Goal: Task Accomplishment & Management: Manage account settings

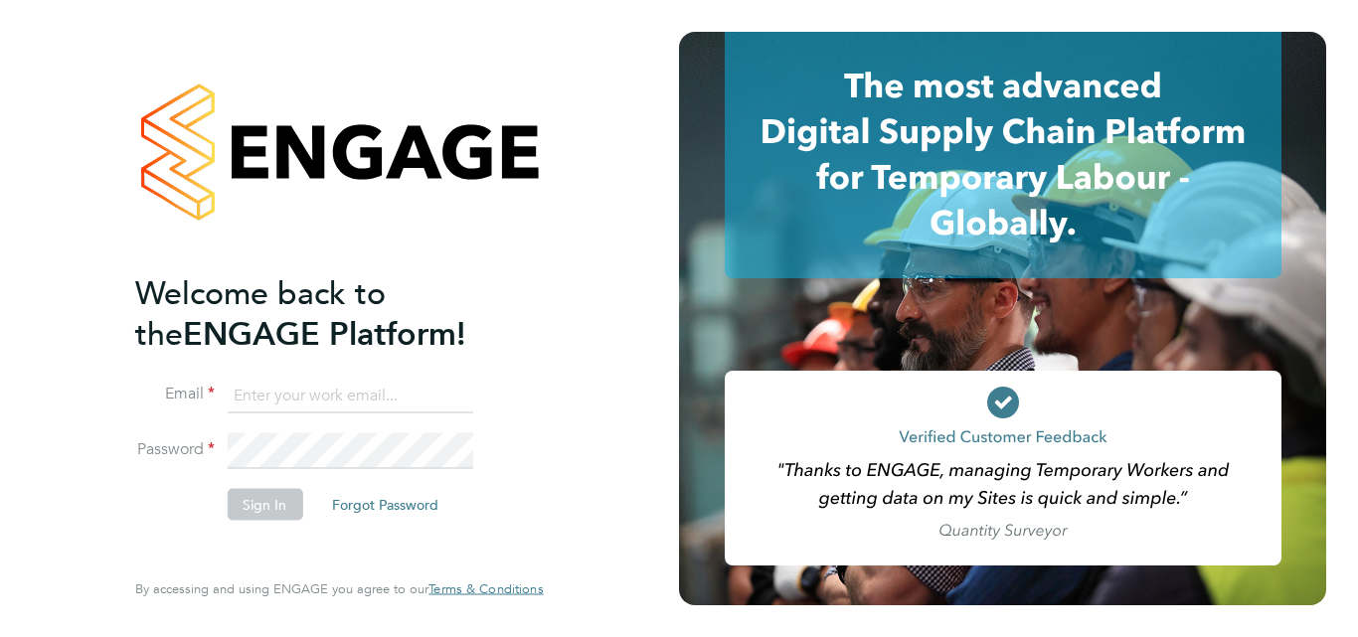
click at [268, 389] on input at bounding box center [350, 396] width 246 height 36
type input "matthew.kelman@bhafcfoundation.org.uk"
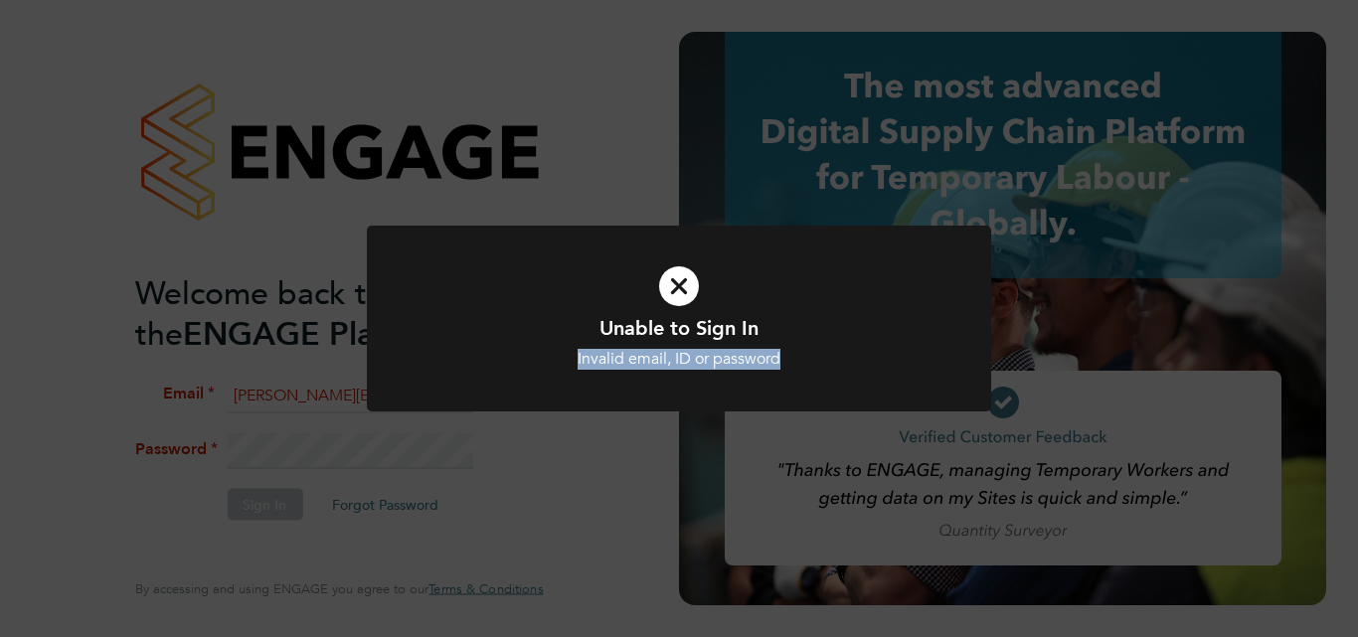
click at [507, 436] on div "Unable to Sign In Invalid email, ID or password Cancel Okay" at bounding box center [679, 318] width 1358 height 637
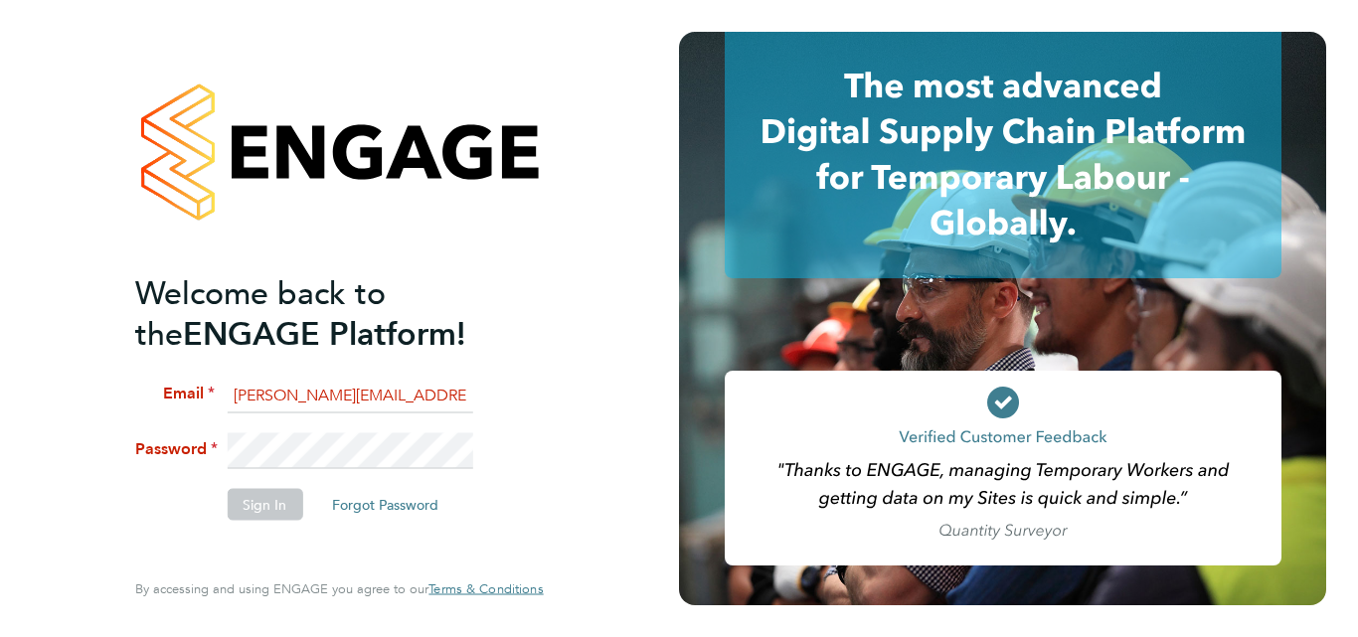
click at [201, 450] on li "Password" at bounding box center [329, 461] width 388 height 56
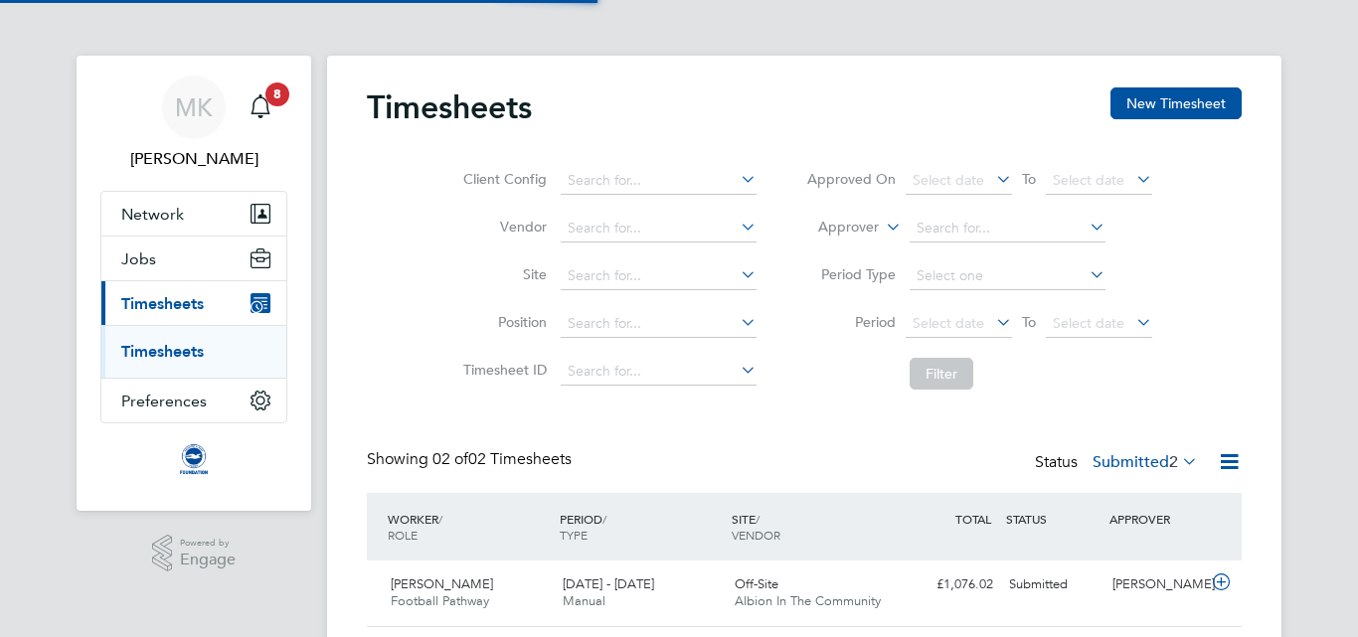
scroll to position [51, 173]
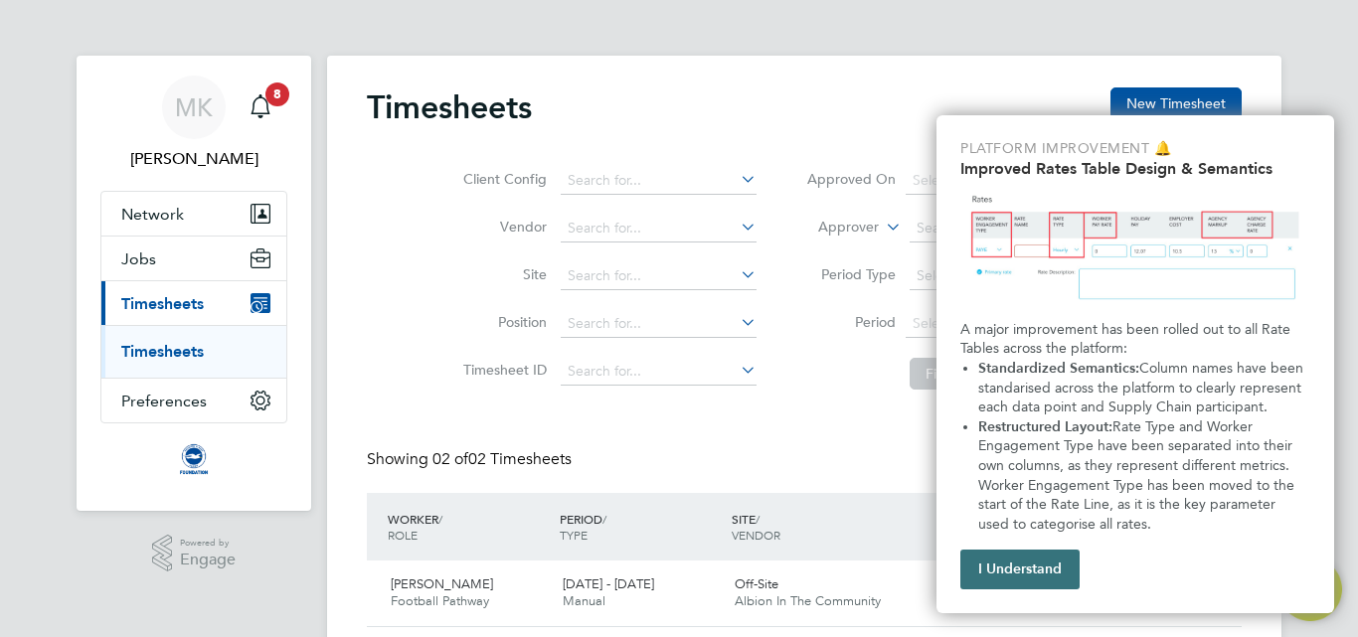
click at [1071, 566] on button "I Understand" at bounding box center [1019, 570] width 119 height 40
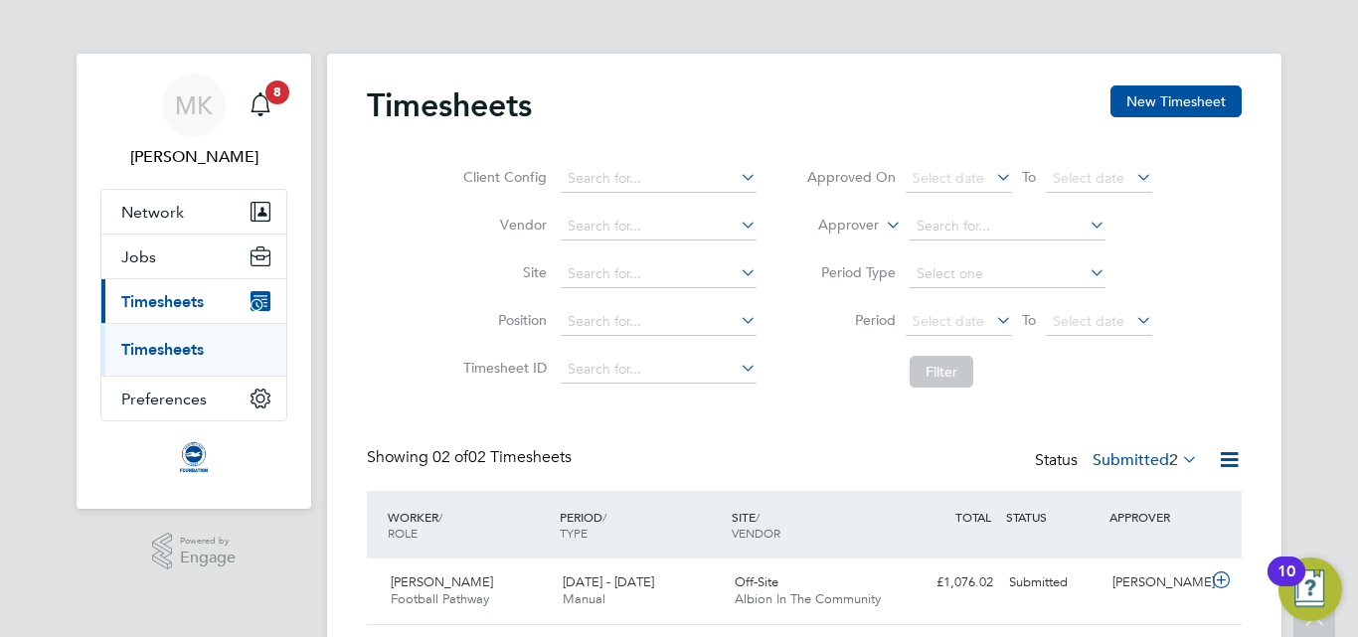
scroll to position [0, 0]
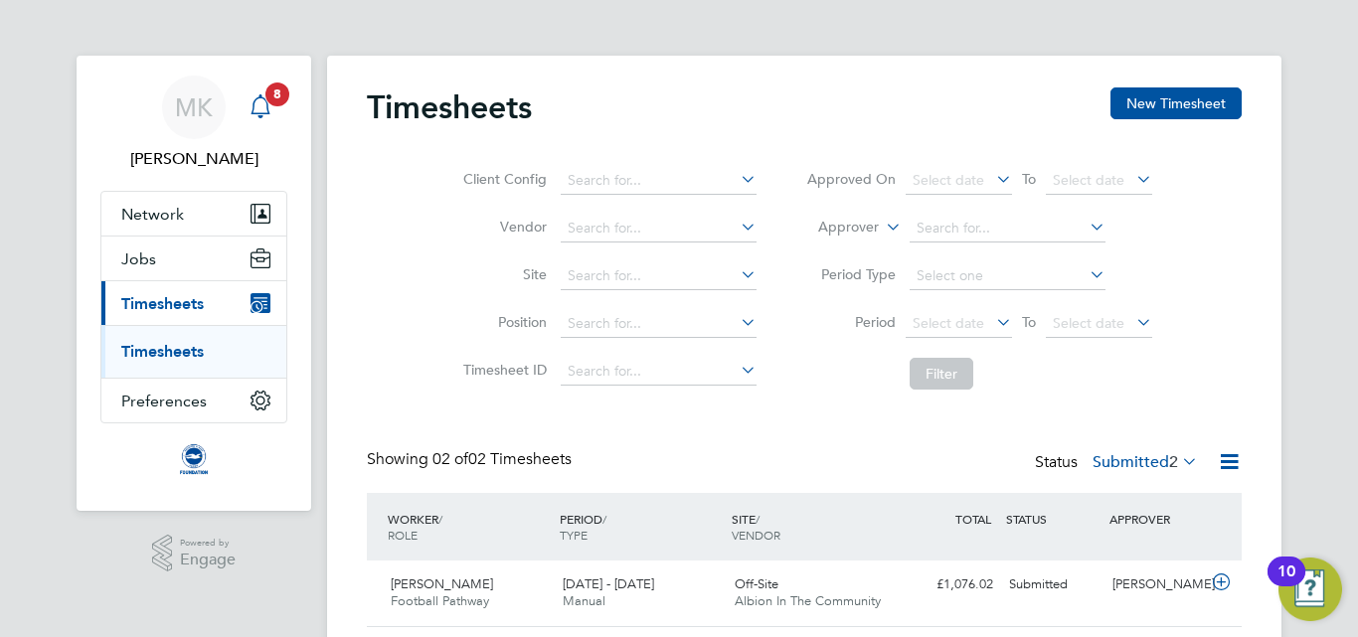
click at [267, 105] on icon "Main navigation" at bounding box center [260, 104] width 19 height 20
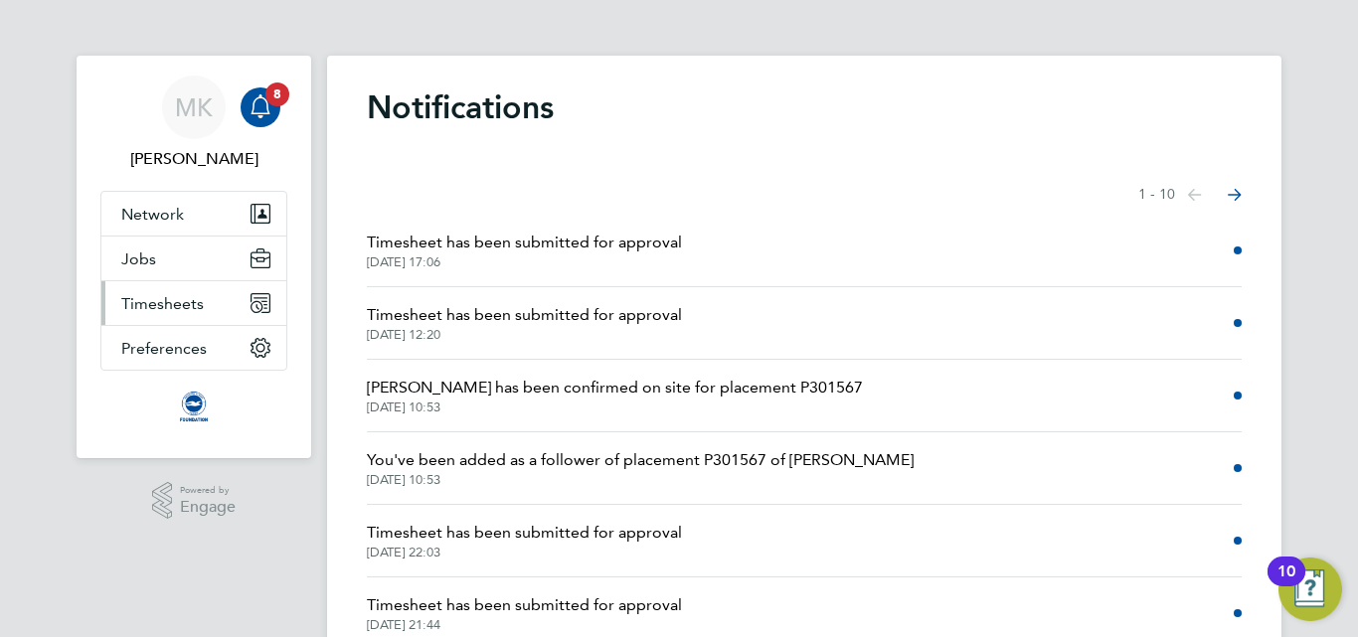
click at [180, 307] on span "Timesheets" at bounding box center [162, 303] width 83 height 19
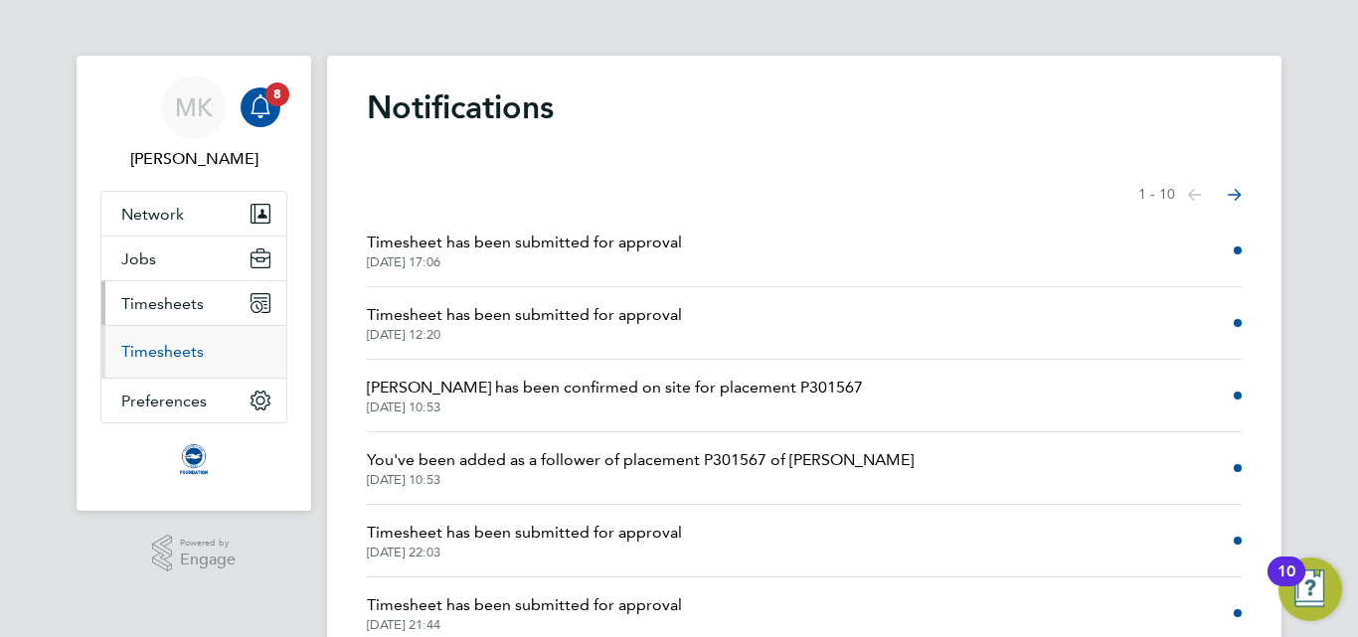
click at [183, 356] on link "Timesheets" at bounding box center [162, 351] width 83 height 19
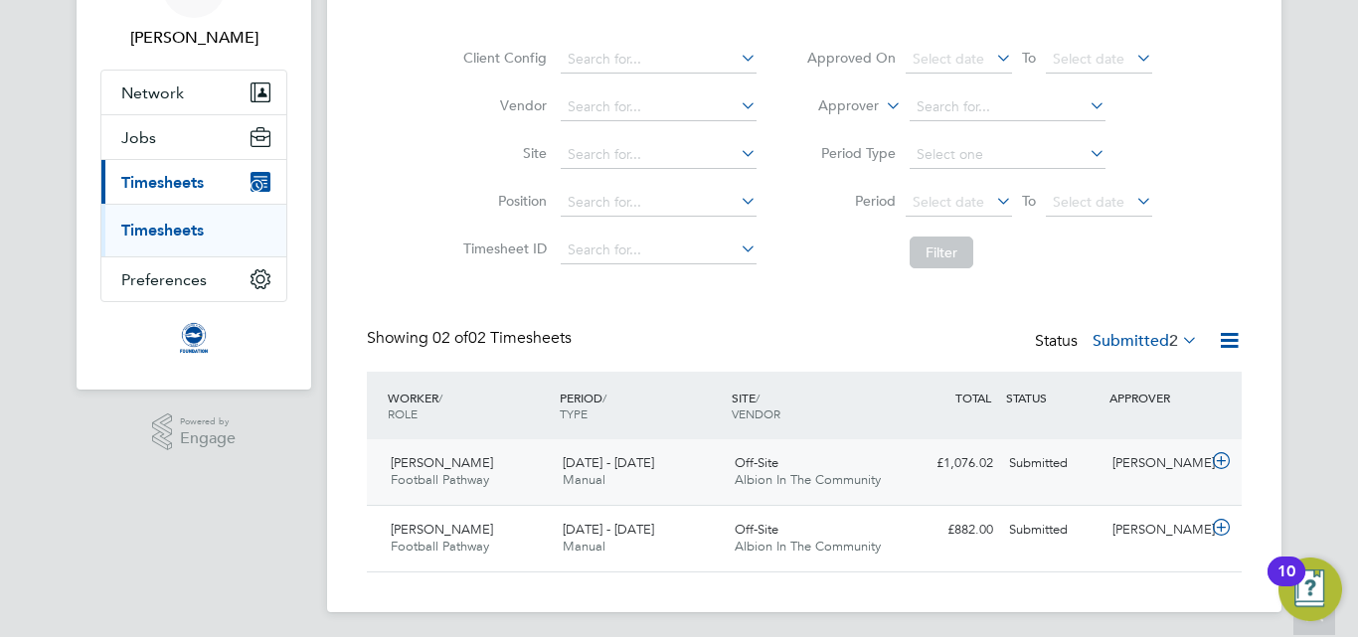
scroll to position [128, 0]
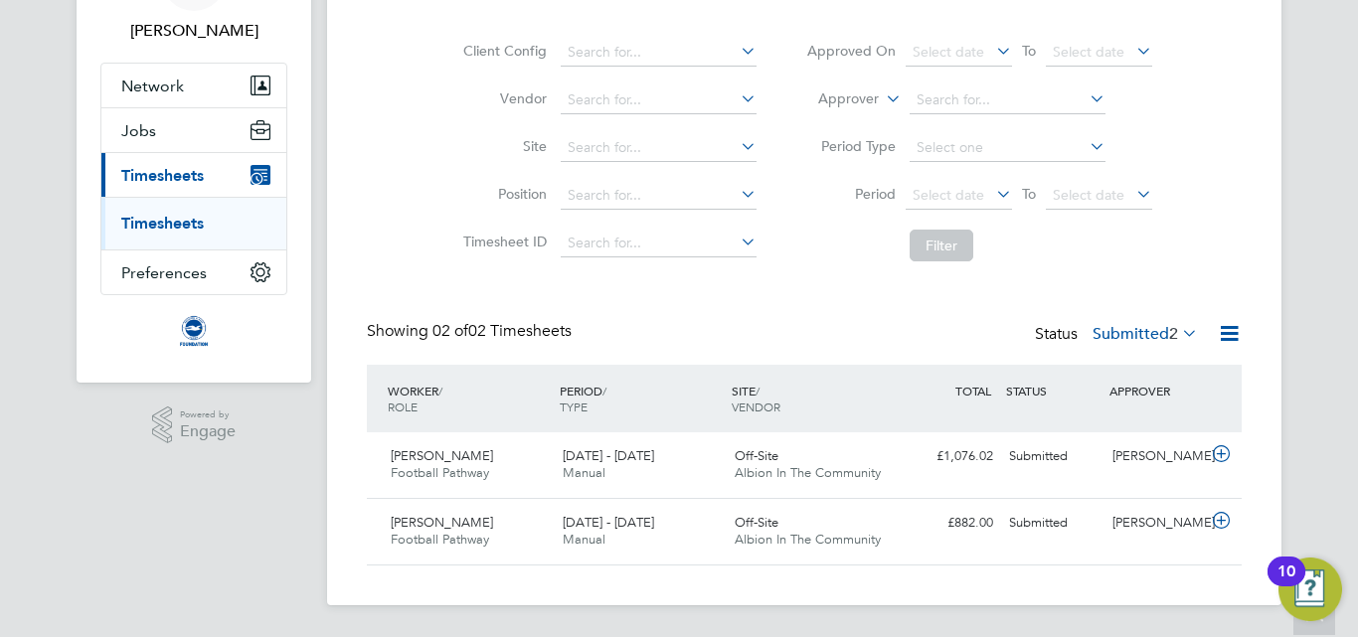
drag, startPoint x: 451, startPoint y: 460, endPoint x: 449, endPoint y: 423, distance: 36.8
click at [451, 456] on span "[PERSON_NAME]" at bounding box center [442, 455] width 102 height 17
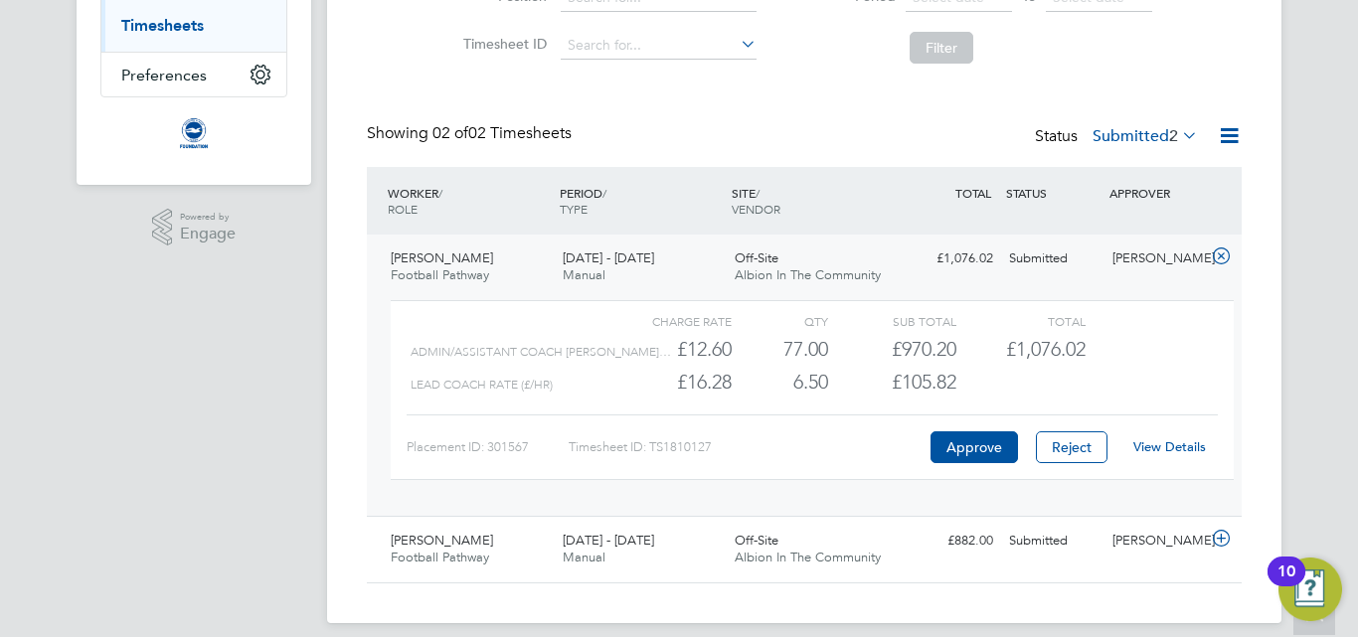
scroll to position [327, 0]
click at [1155, 445] on link "View Details" at bounding box center [1169, 445] width 73 height 17
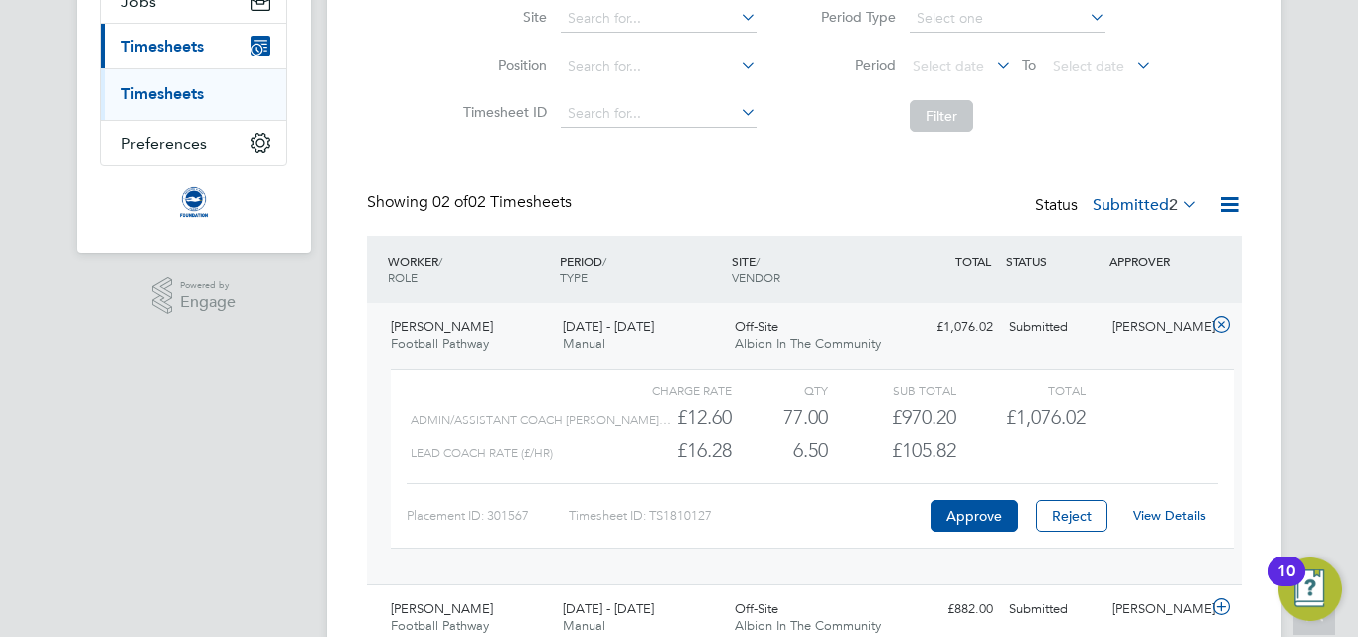
scroll to position [145, 0]
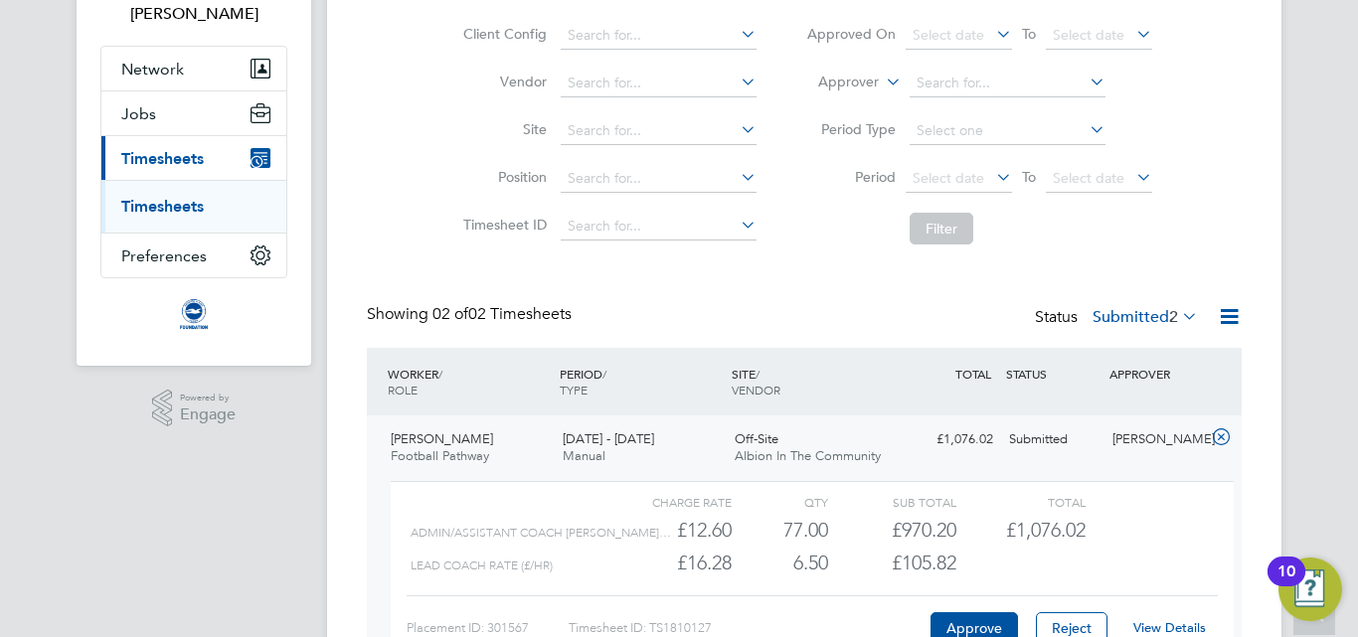
click at [184, 156] on span "Timesheets" at bounding box center [162, 158] width 83 height 19
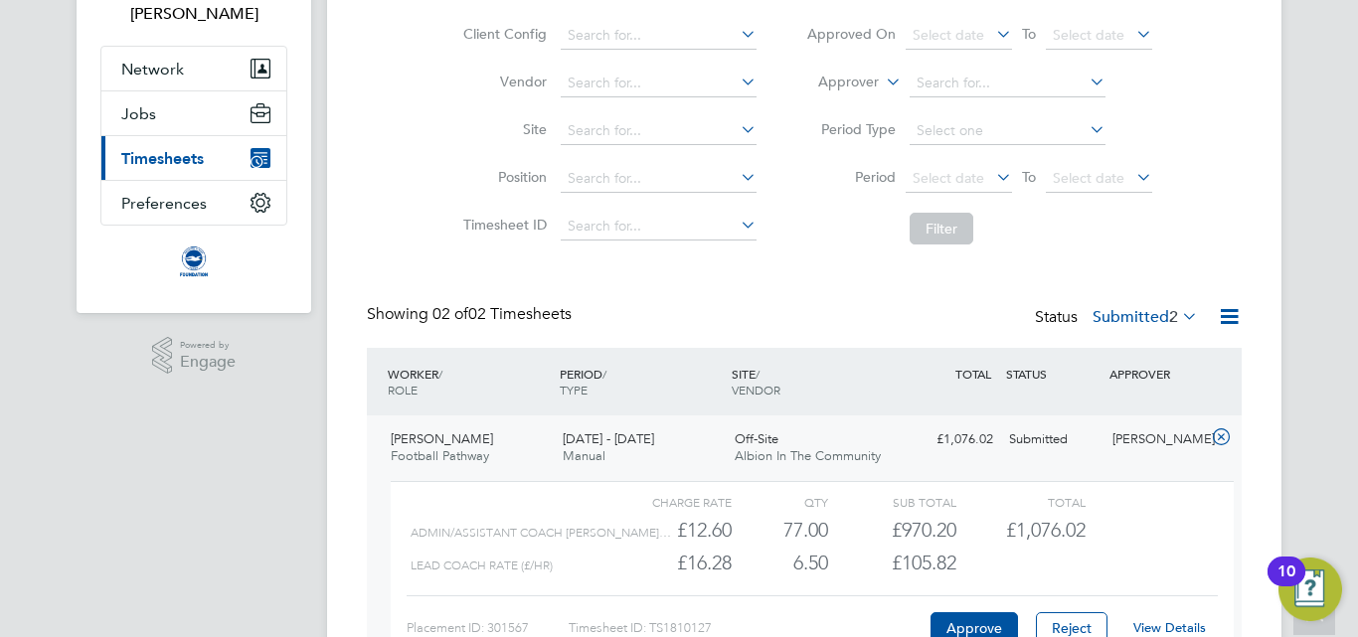
click at [183, 167] on span "Timesheets" at bounding box center [162, 158] width 83 height 19
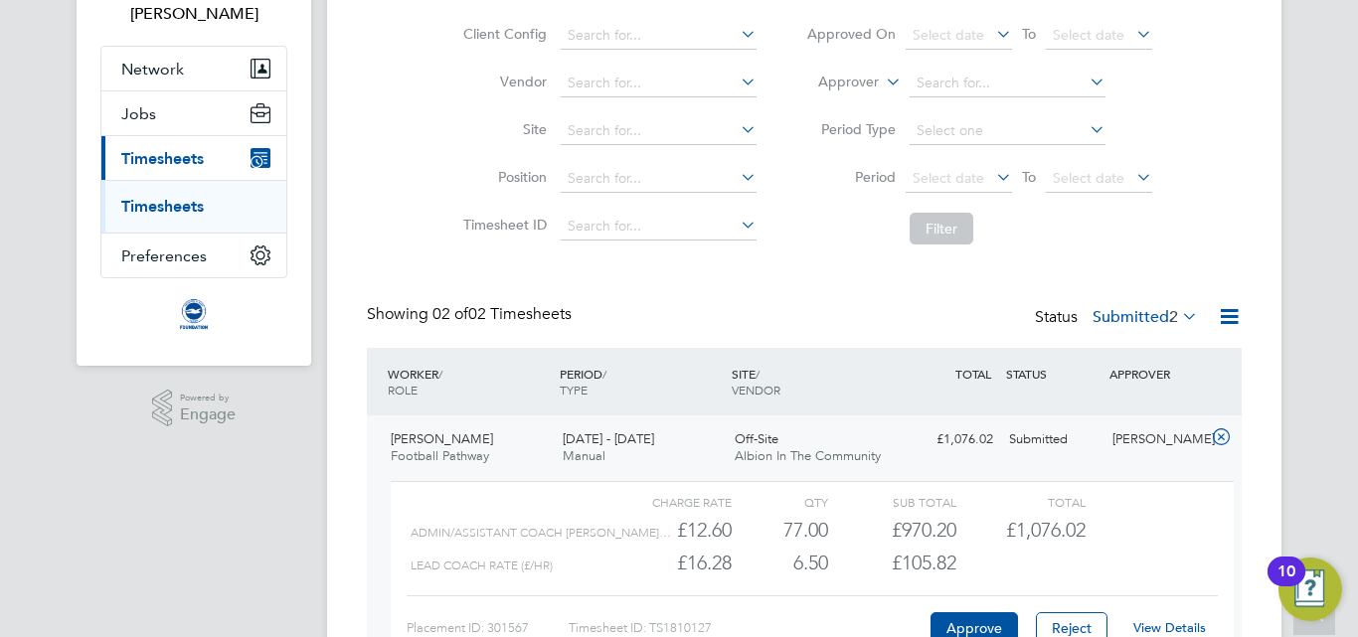
click at [172, 218] on ul "Timesheets" at bounding box center [193, 206] width 185 height 53
click at [172, 212] on link "Timesheets" at bounding box center [162, 206] width 83 height 19
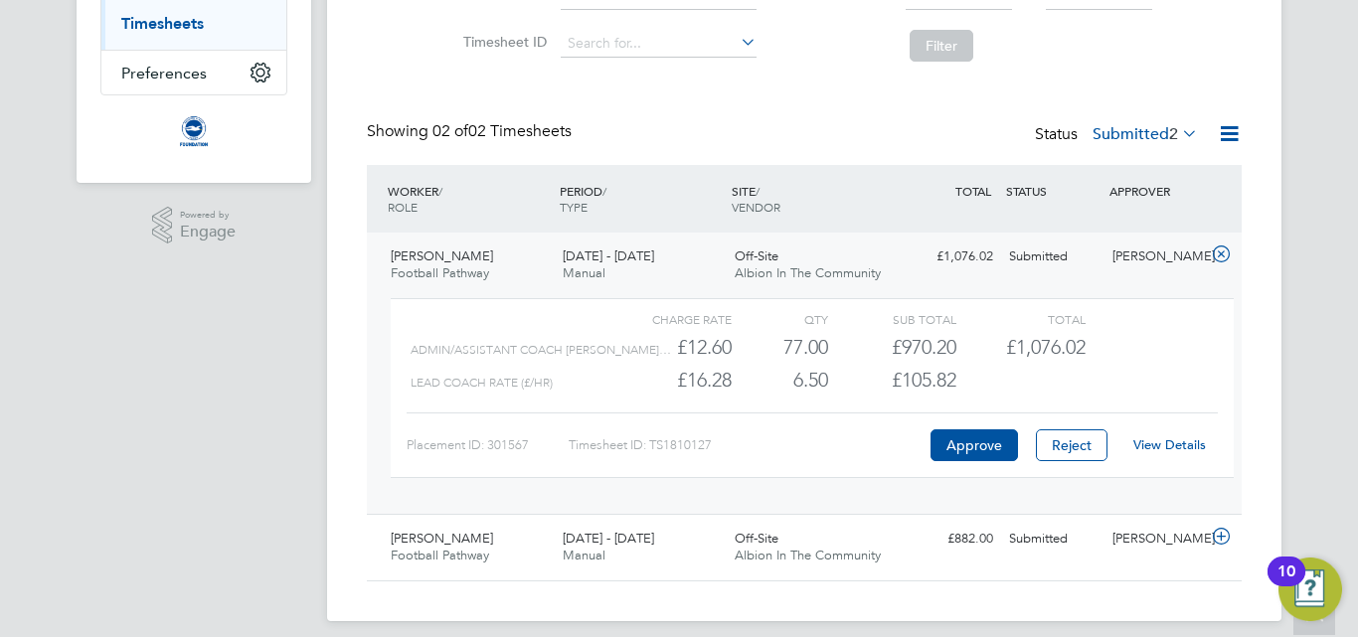
scroll to position [344, 0]
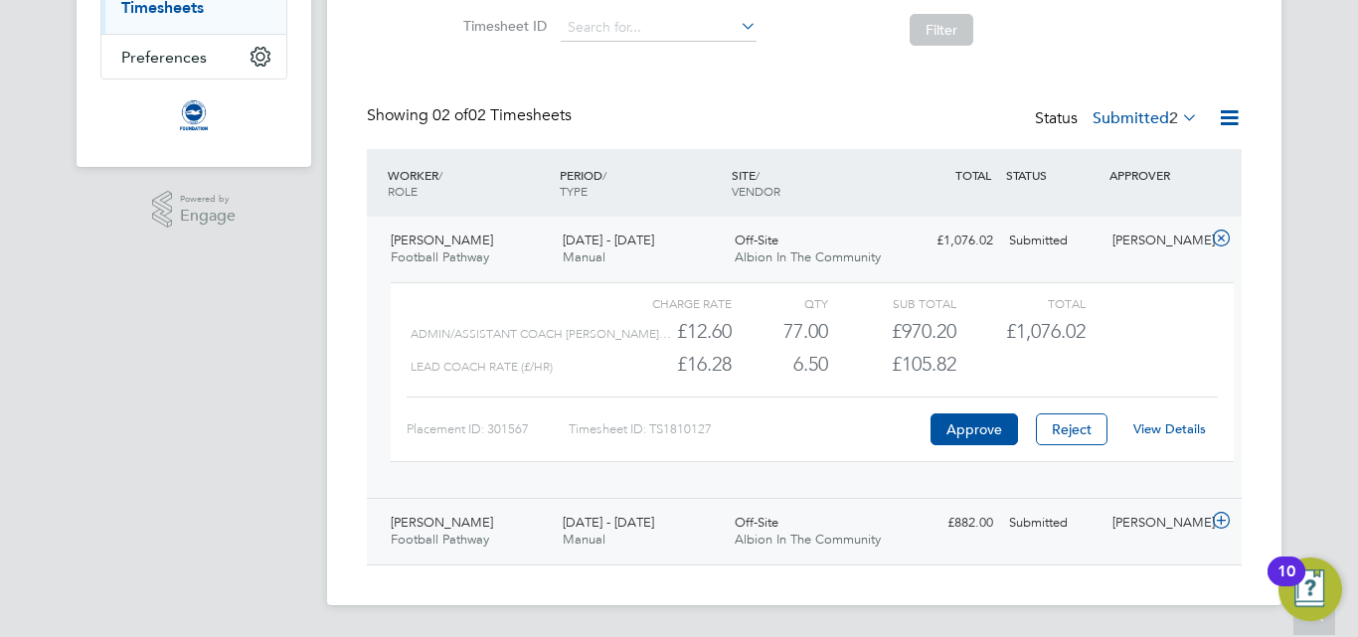
click at [437, 534] on span "Football Pathway" at bounding box center [440, 539] width 98 height 17
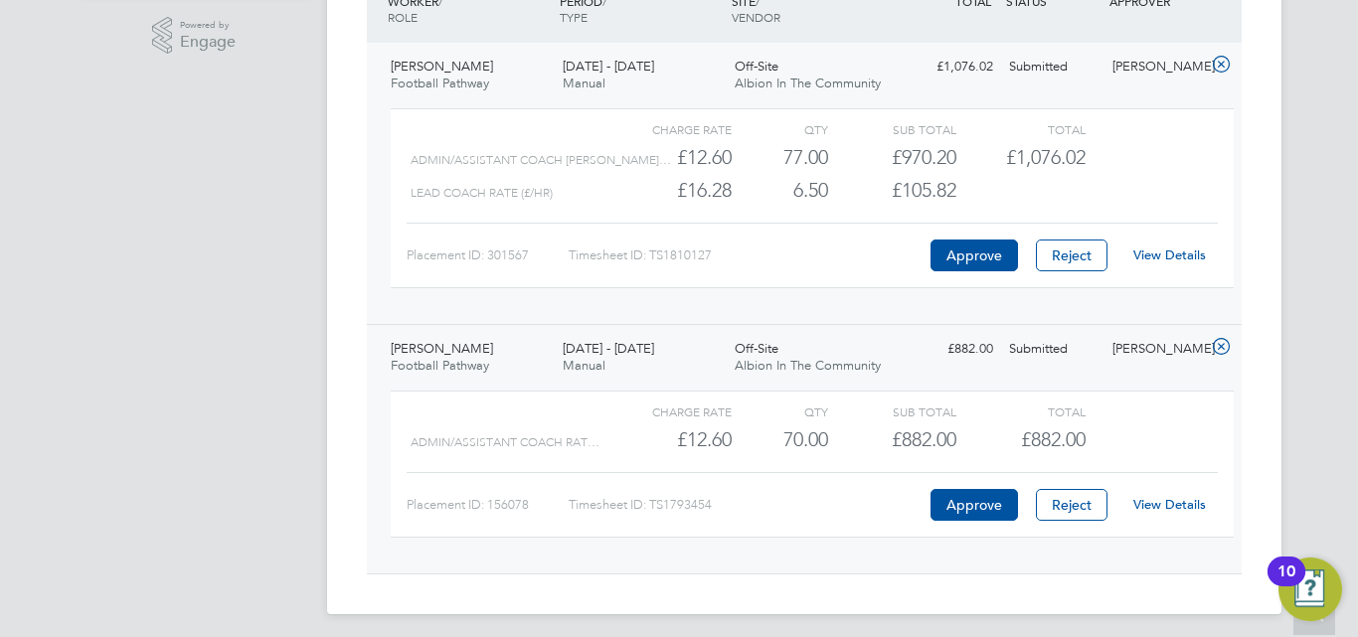
scroll to position [527, 0]
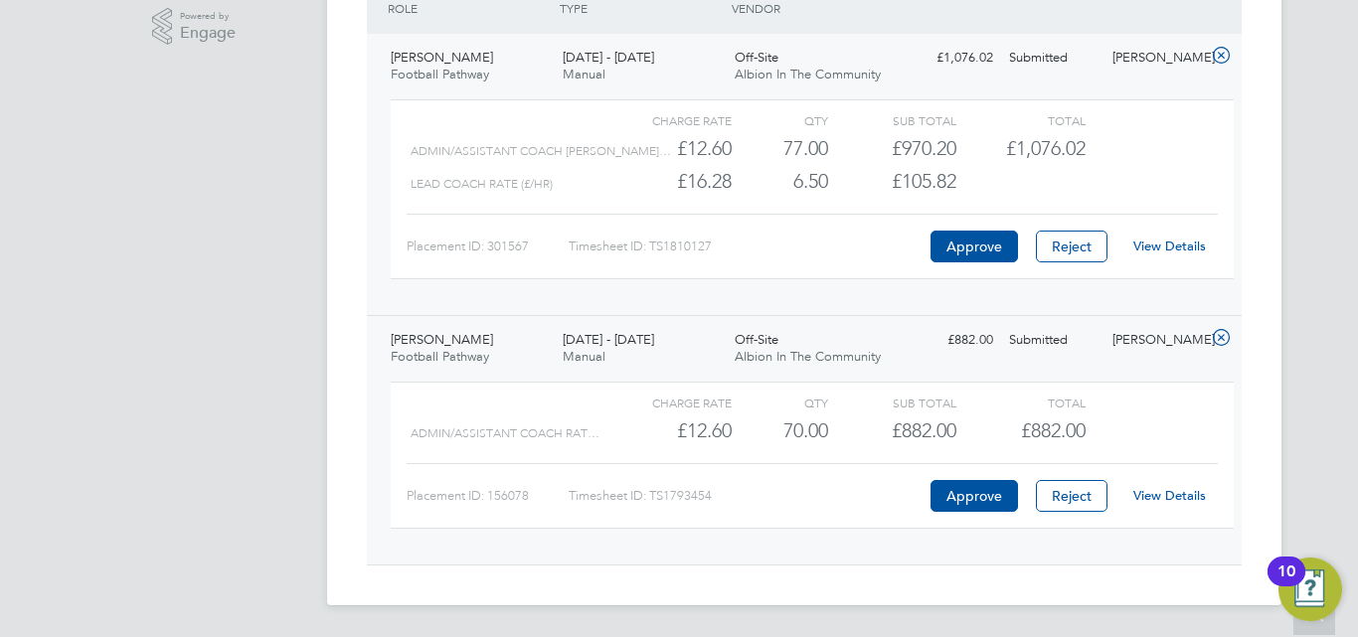
click at [1178, 495] on link "View Details" at bounding box center [1169, 495] width 73 height 17
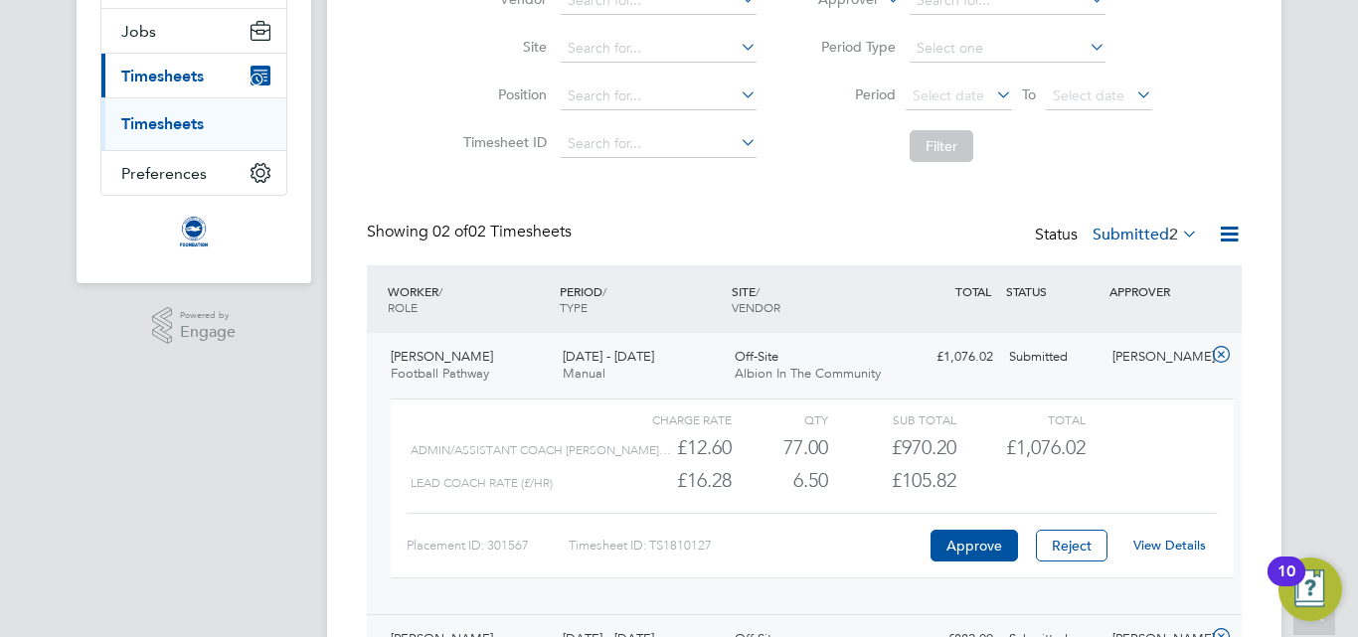
scroll to position [0, 0]
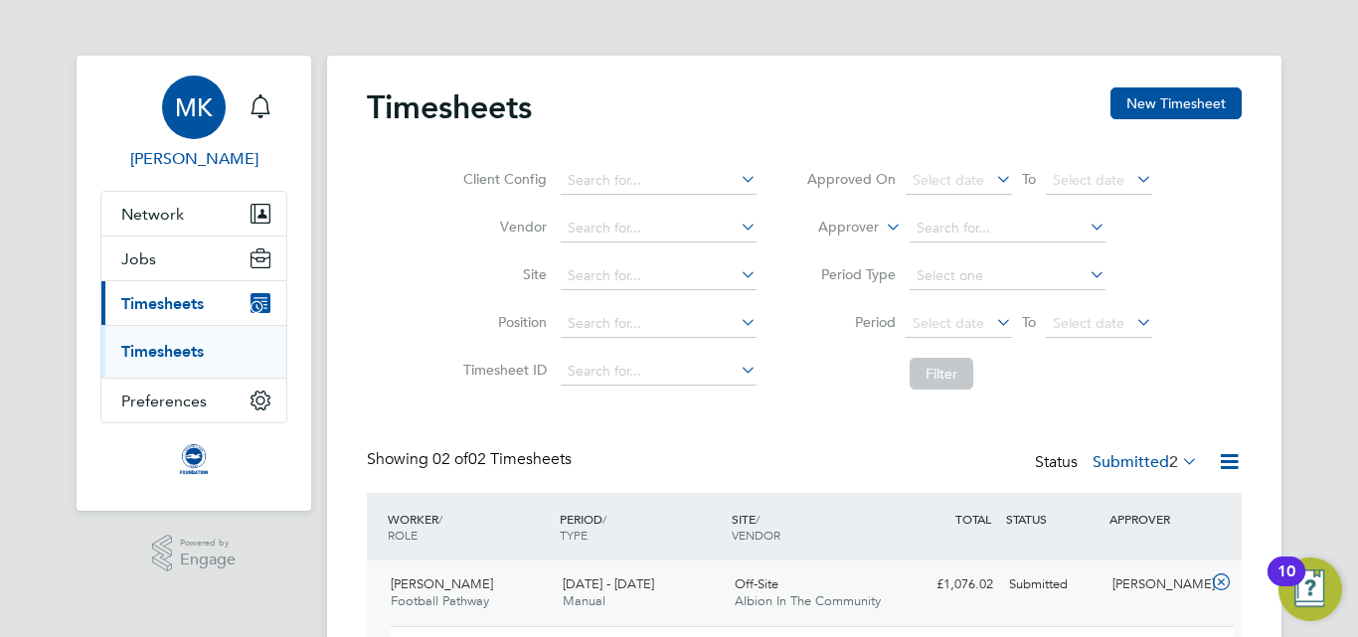
click at [200, 133] on div "MK" at bounding box center [194, 108] width 64 height 64
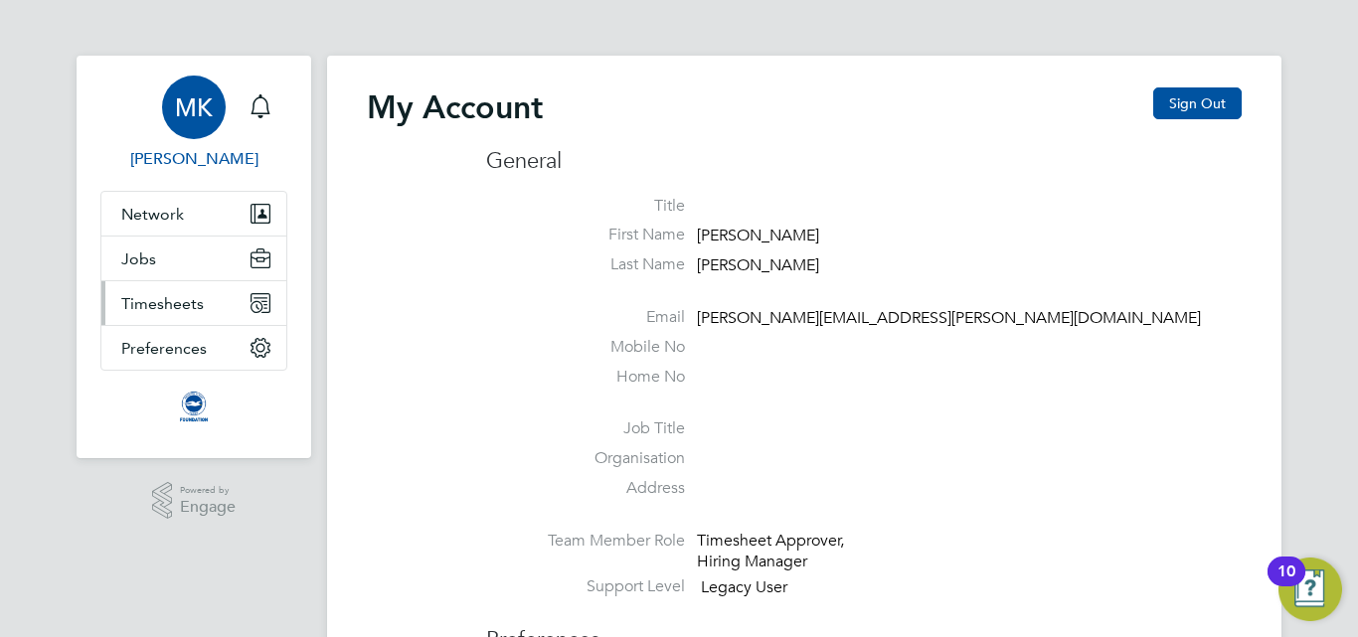
click at [192, 302] on span "Timesheets" at bounding box center [162, 303] width 83 height 19
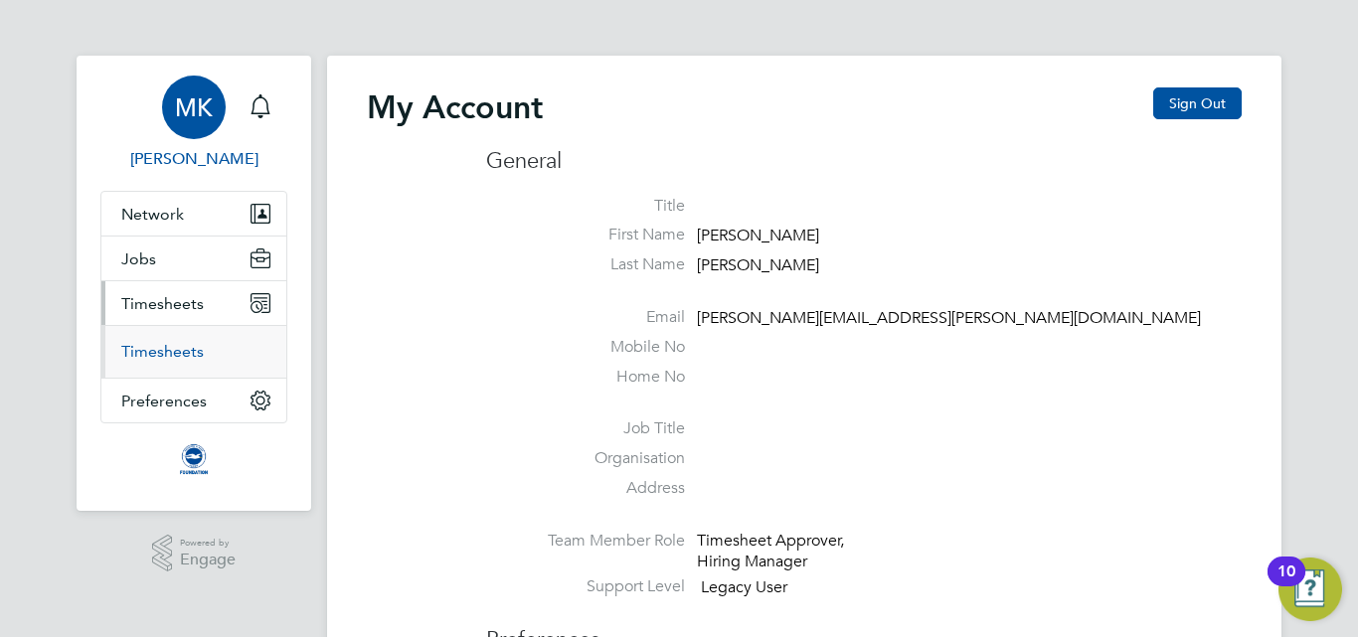
click at [185, 352] on link "Timesheets" at bounding box center [162, 351] width 83 height 19
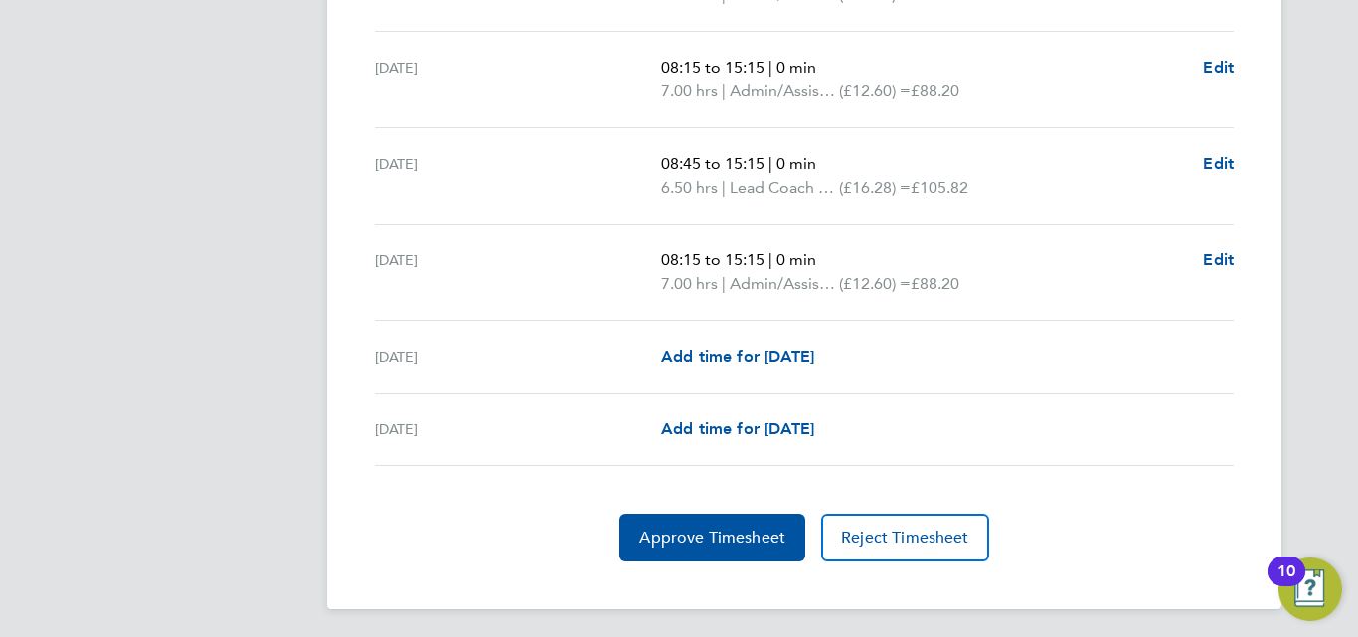
scroll to position [2002, 0]
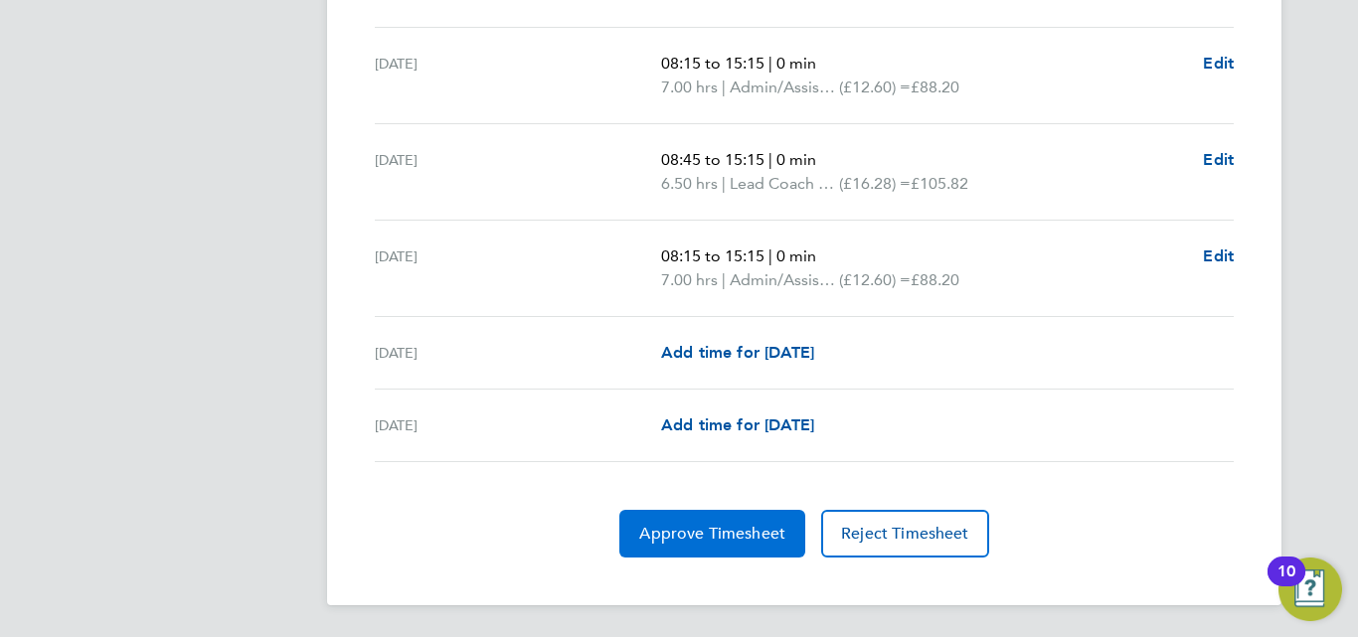
click at [752, 534] on span "Approve Timesheet" at bounding box center [712, 534] width 146 height 20
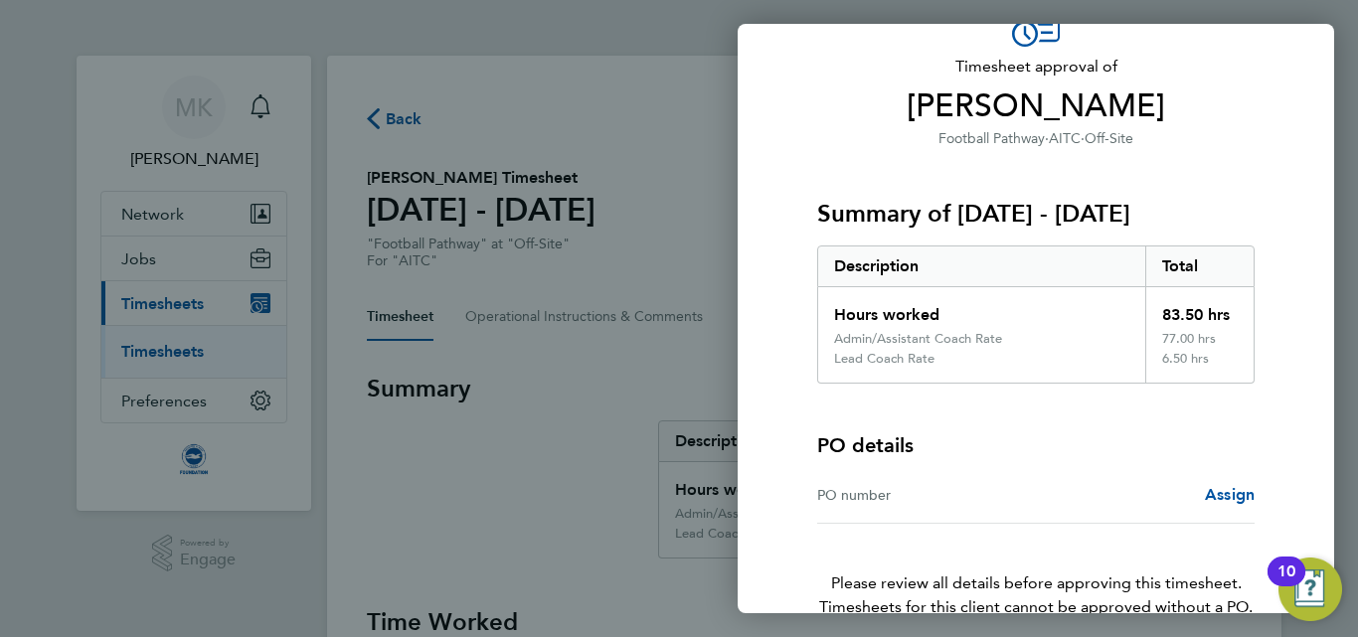
scroll to position [222, 0]
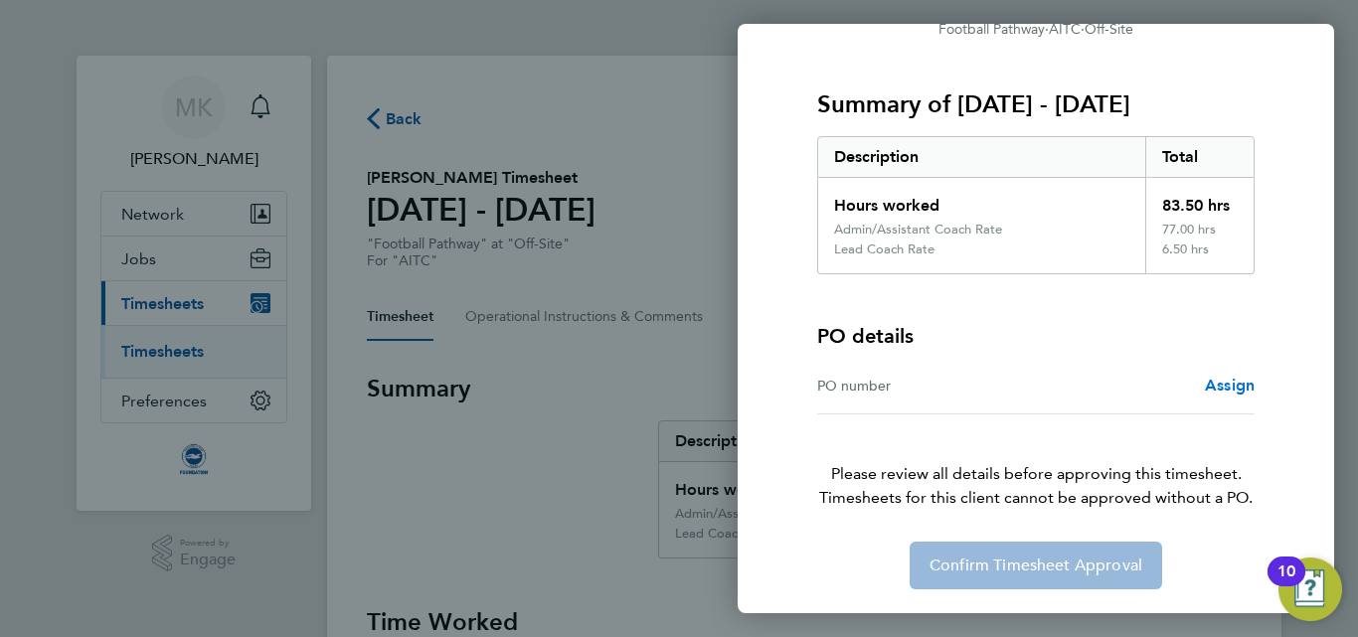
click at [1252, 392] on span "Assign" at bounding box center [1230, 385] width 50 height 19
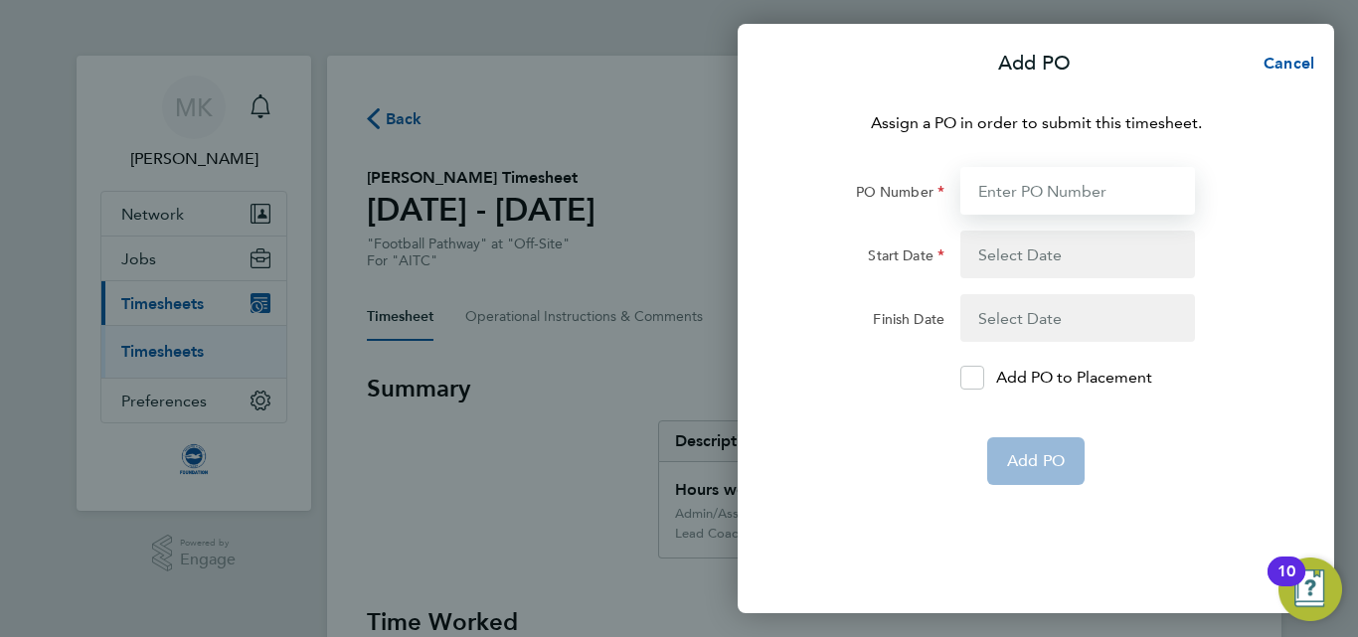
click at [1047, 196] on input "PO Number" at bounding box center [1077, 191] width 235 height 48
type input "0"
type input "[DATE]"
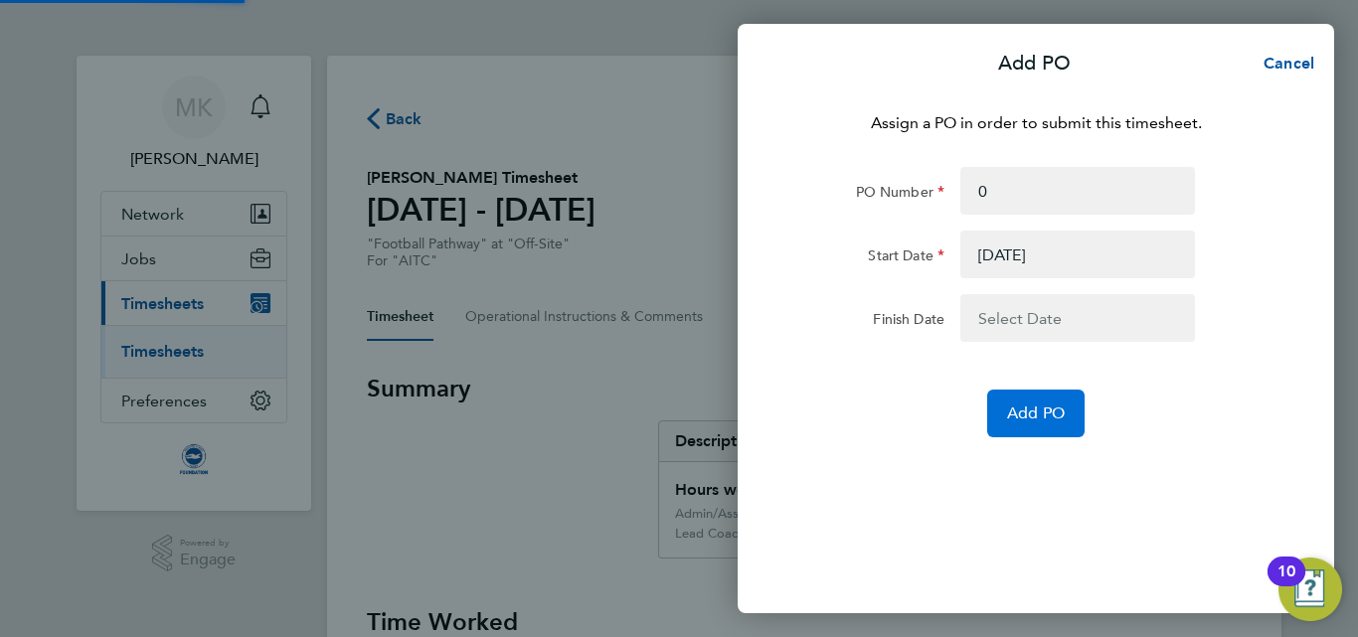
click at [1019, 409] on span "Add PO" at bounding box center [1036, 414] width 58 height 20
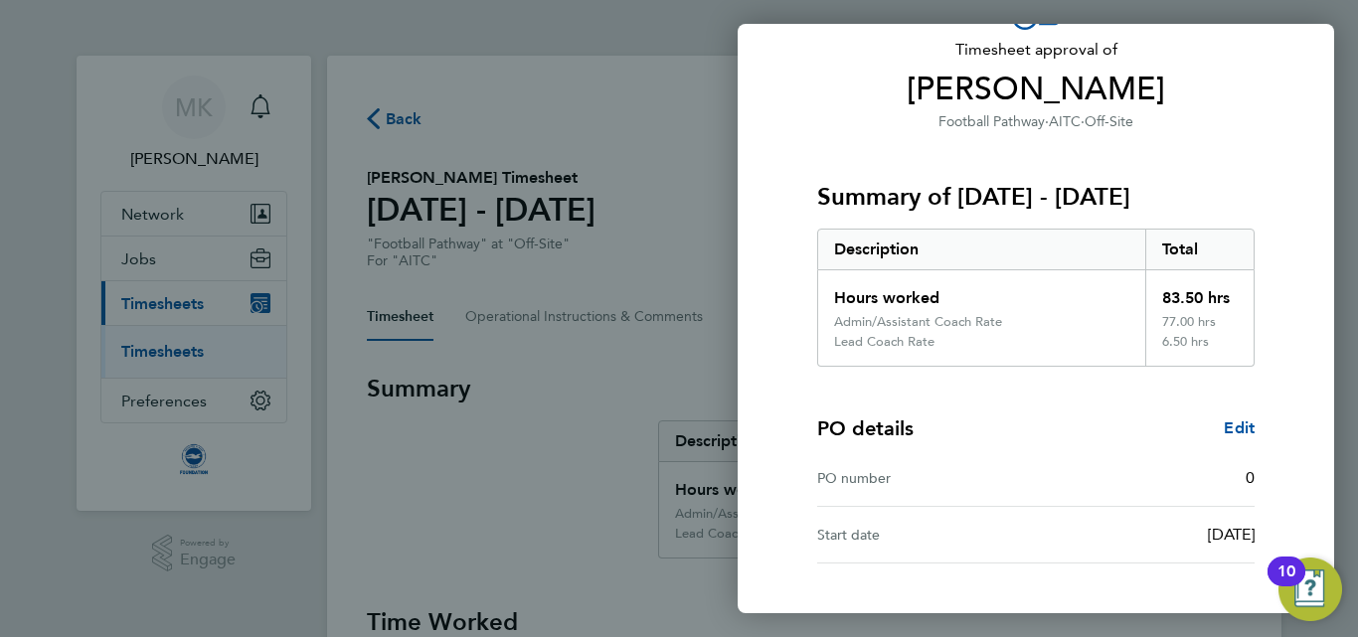
scroll to position [278, 0]
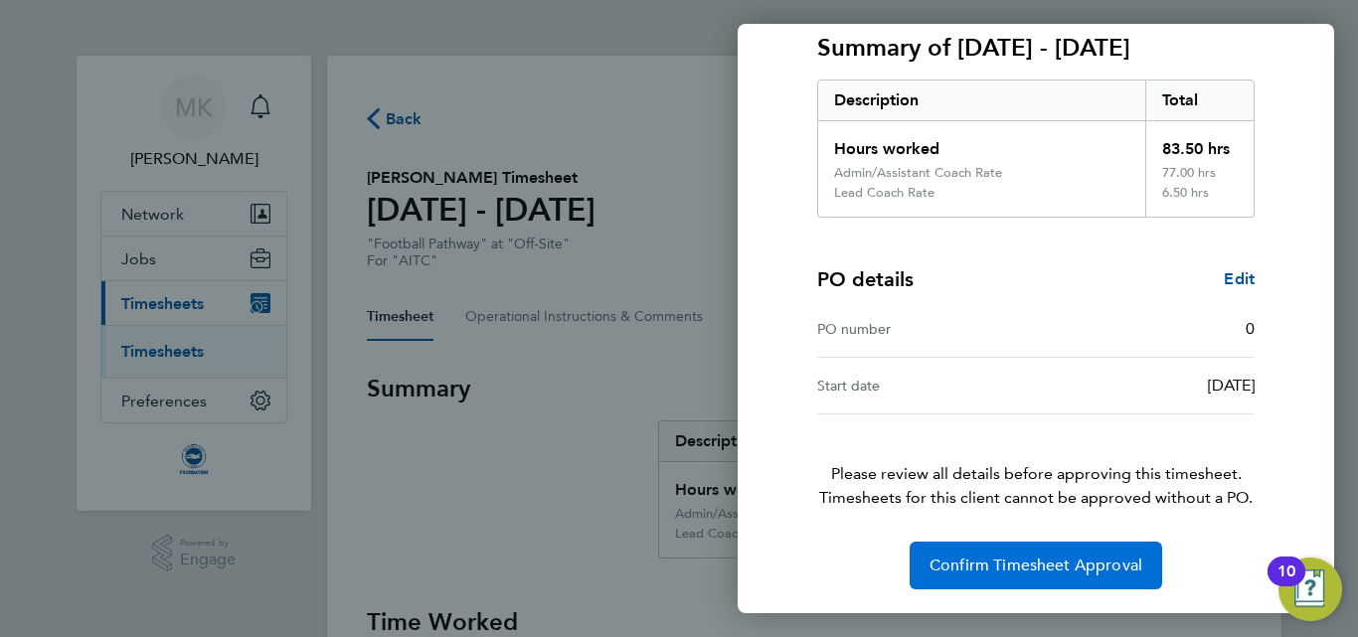
click at [1063, 569] on span "Confirm Timesheet Approval" at bounding box center [1035, 566] width 213 height 20
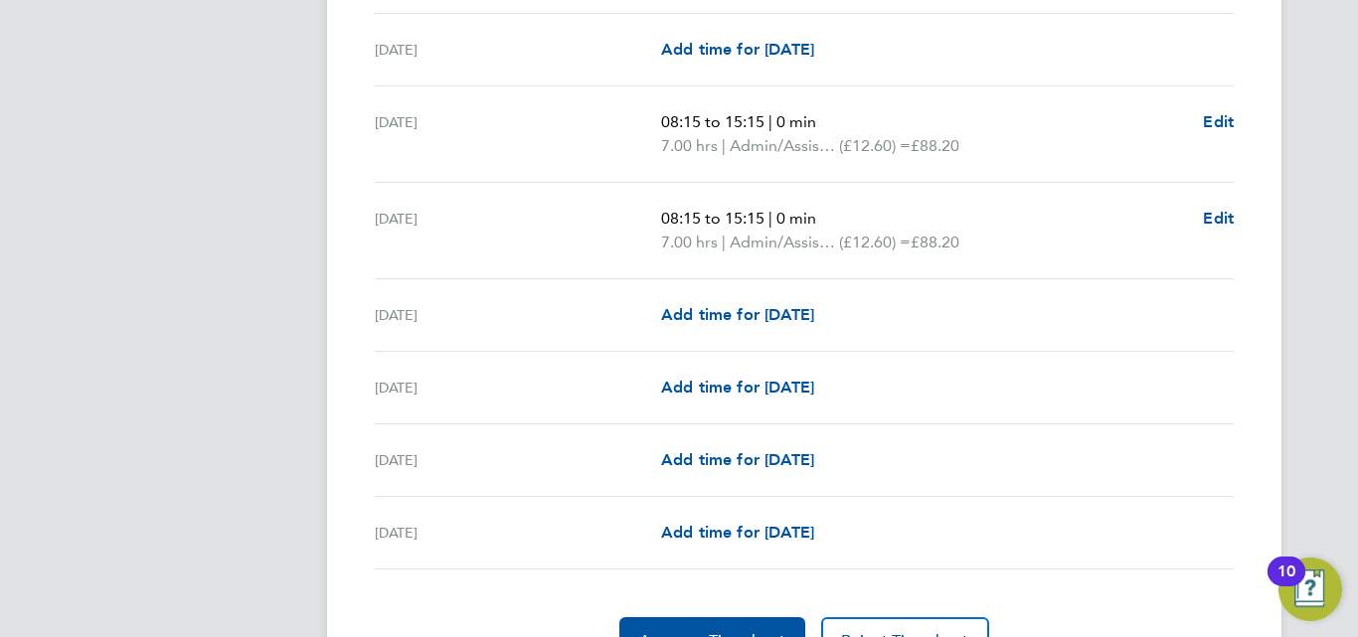
scroll to position [2660, 0]
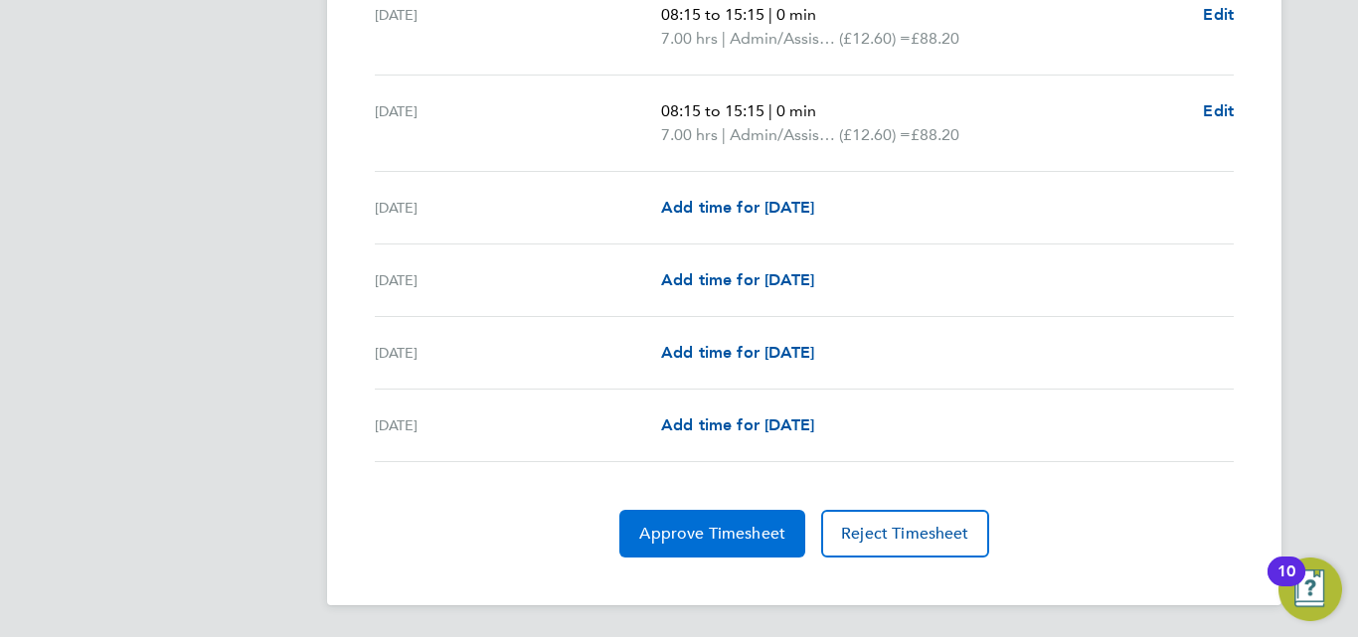
click at [756, 536] on span "Approve Timesheet" at bounding box center [712, 534] width 146 height 20
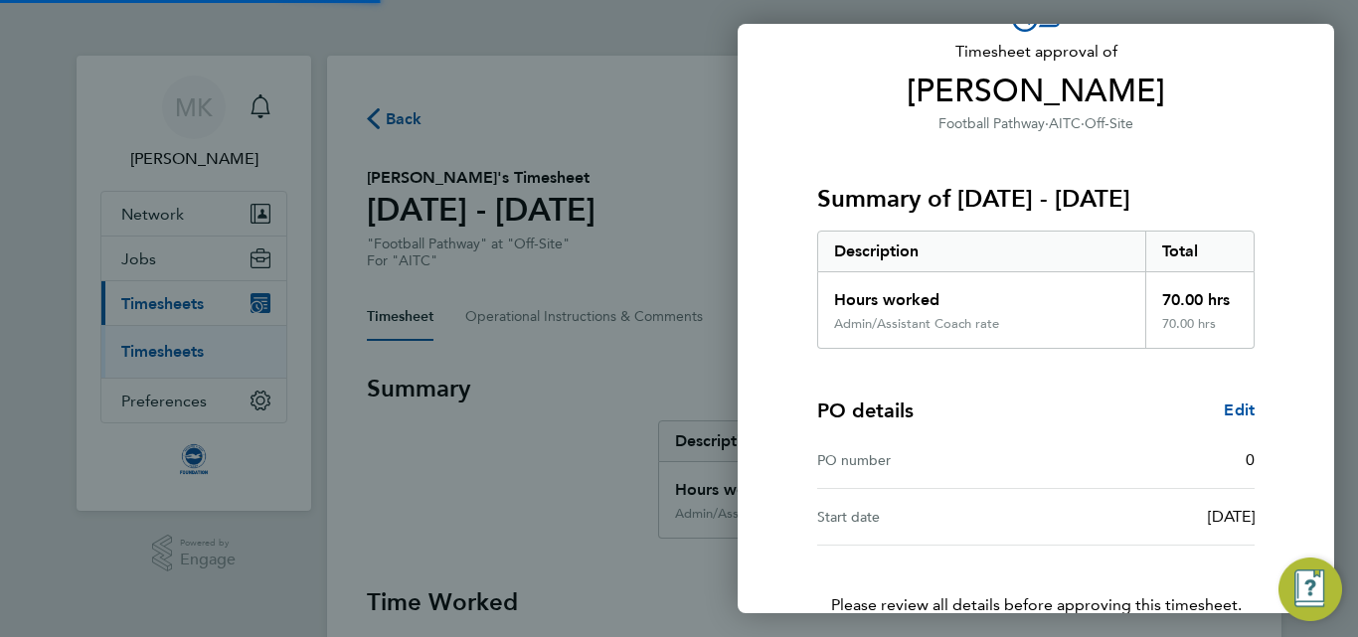
scroll to position [258, 0]
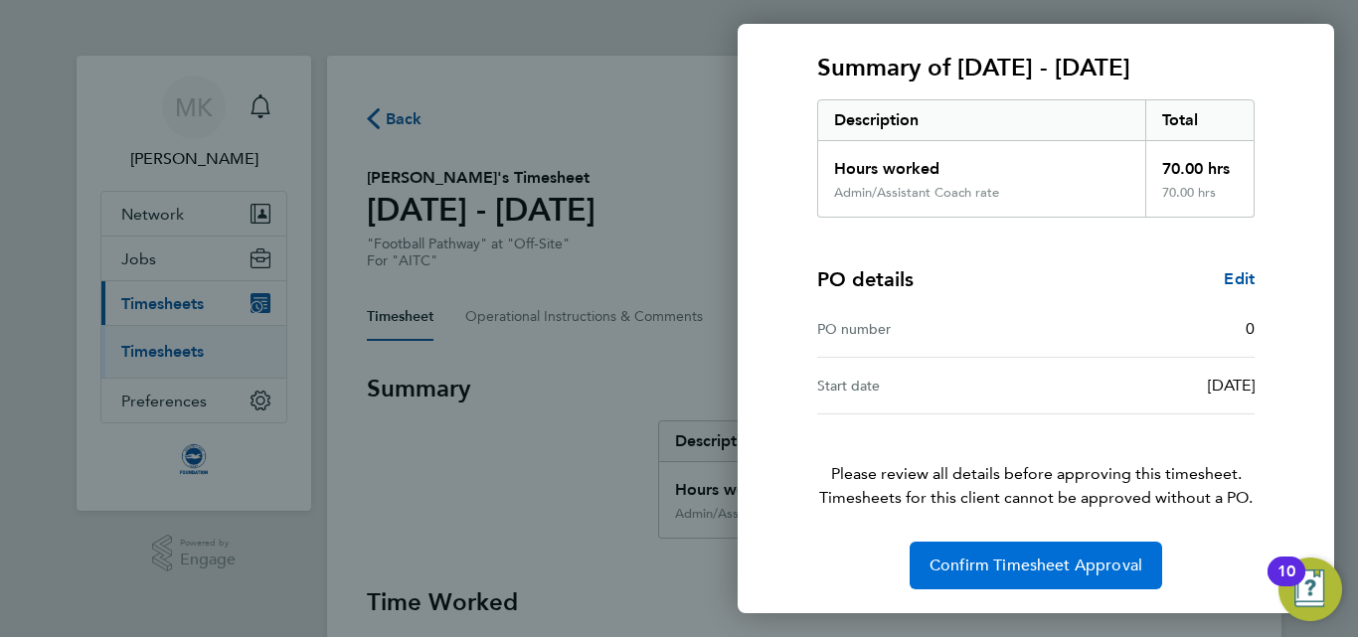
click at [1046, 566] on span "Confirm Timesheet Approval" at bounding box center [1035, 566] width 213 height 20
